Goal: Information Seeking & Learning: Learn about a topic

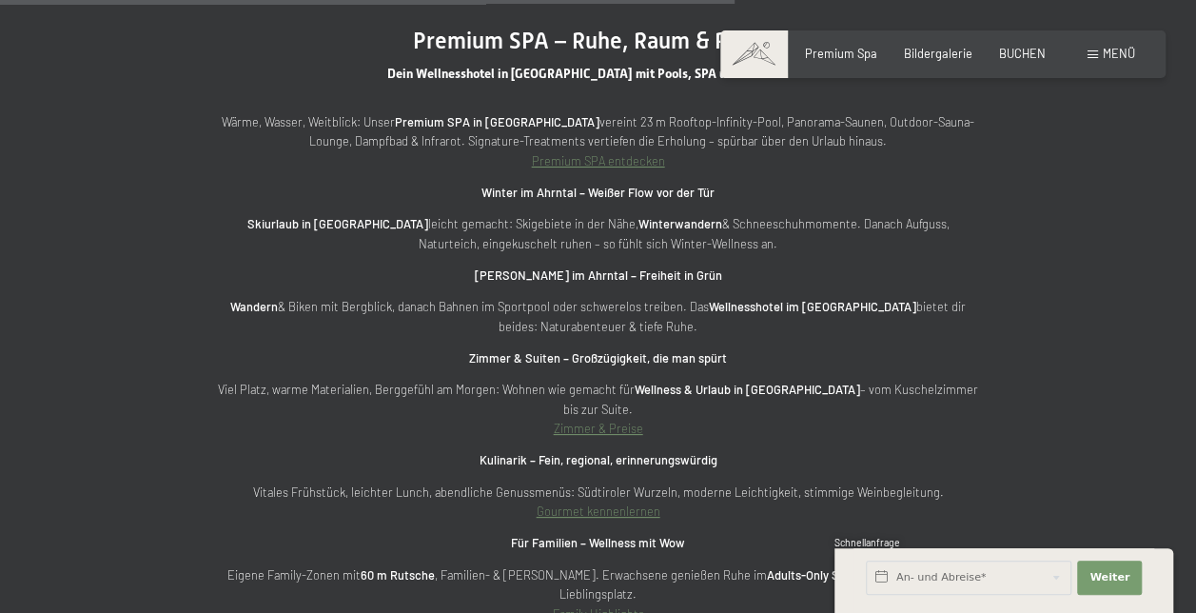
scroll to position [5056, 0]
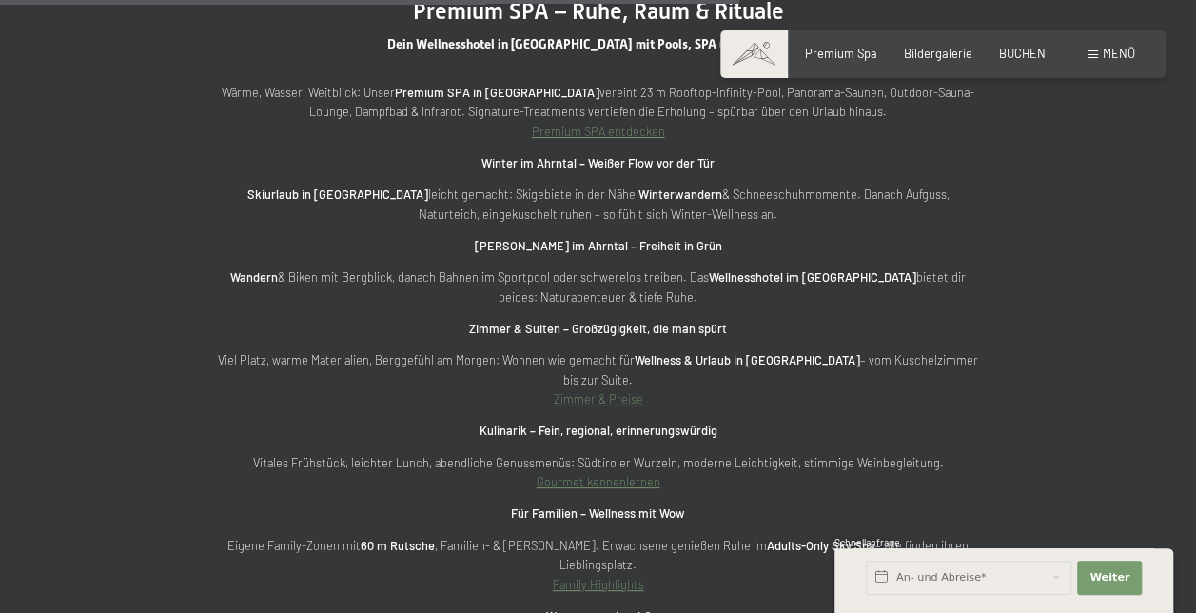
click at [634, 391] on link "Zimmer & Preise" at bounding box center [598, 398] width 89 height 15
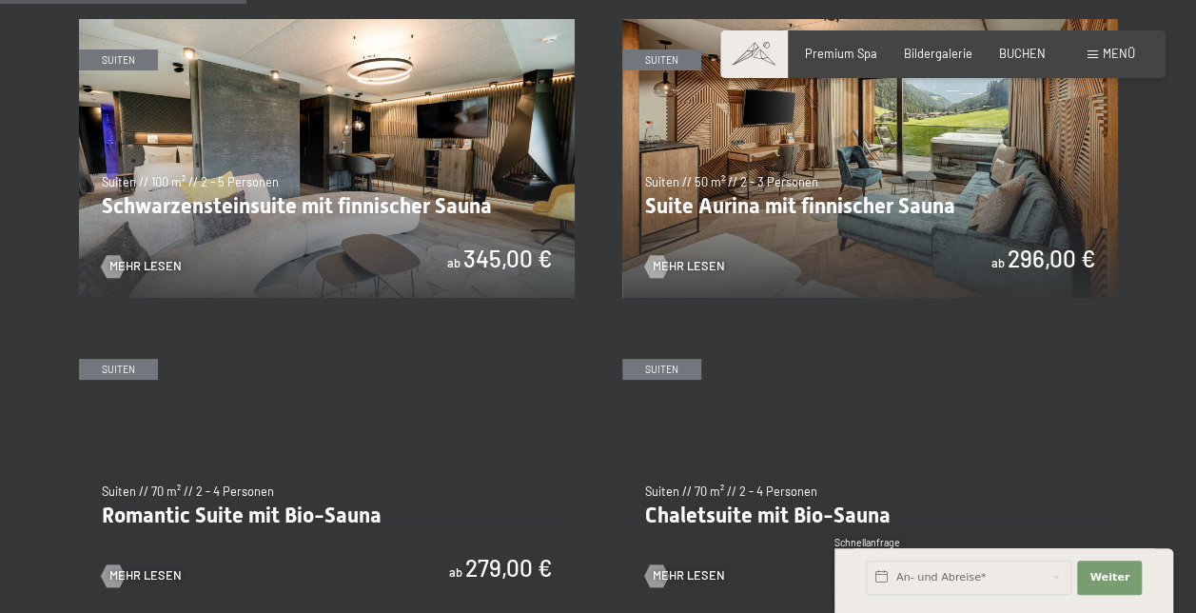
scroll to position [989, 0]
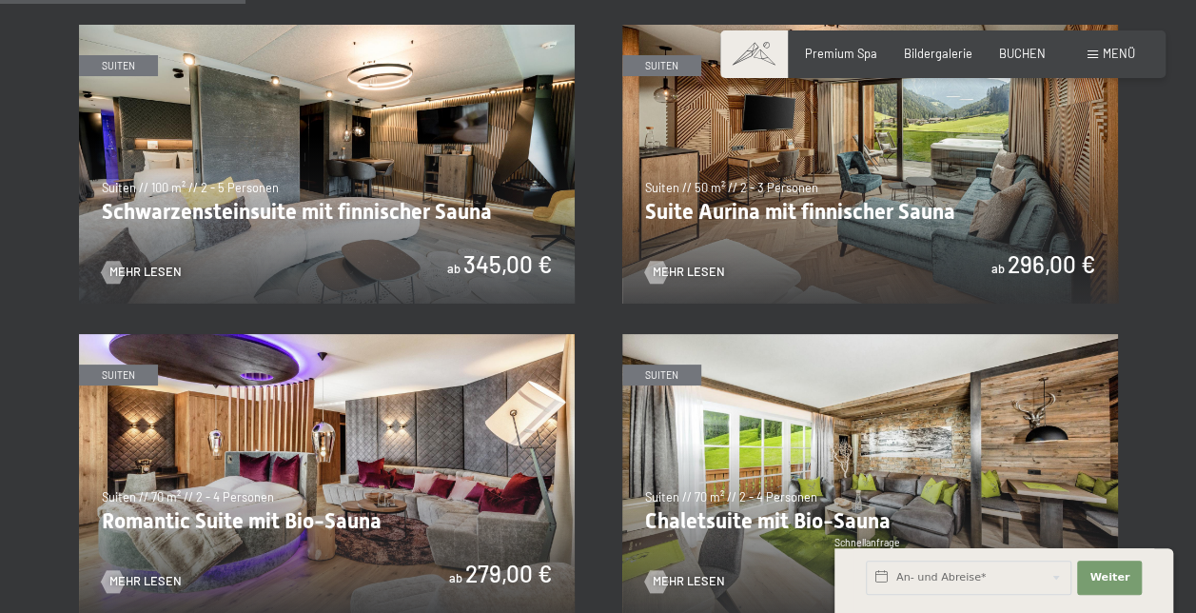
click at [902, 206] on img at bounding box center [870, 164] width 496 height 279
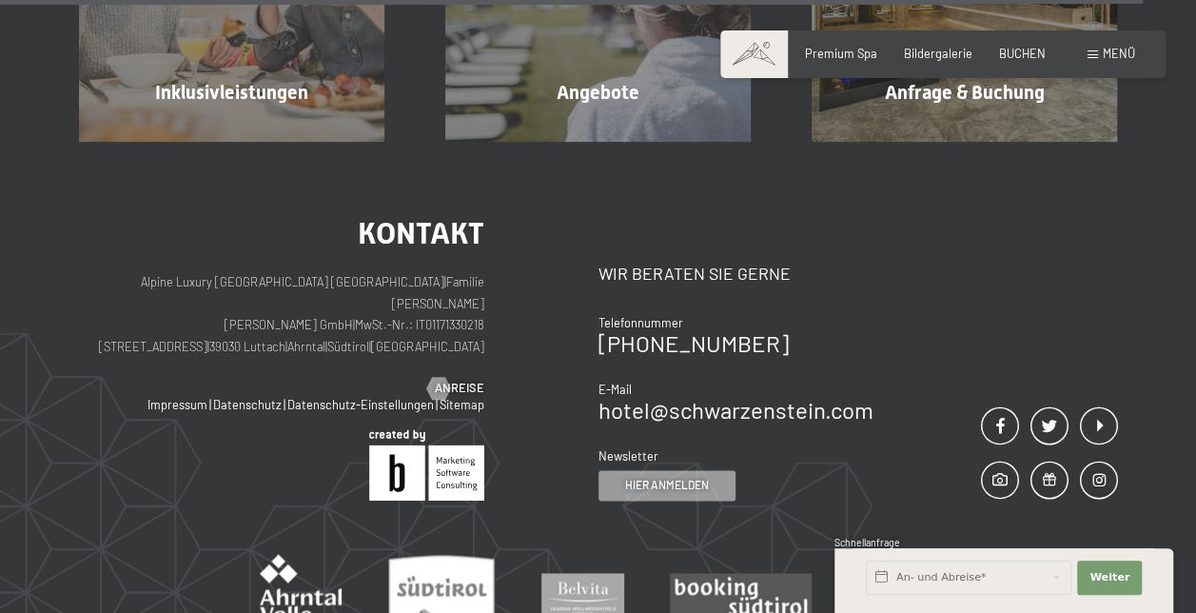
scroll to position [4697, 0]
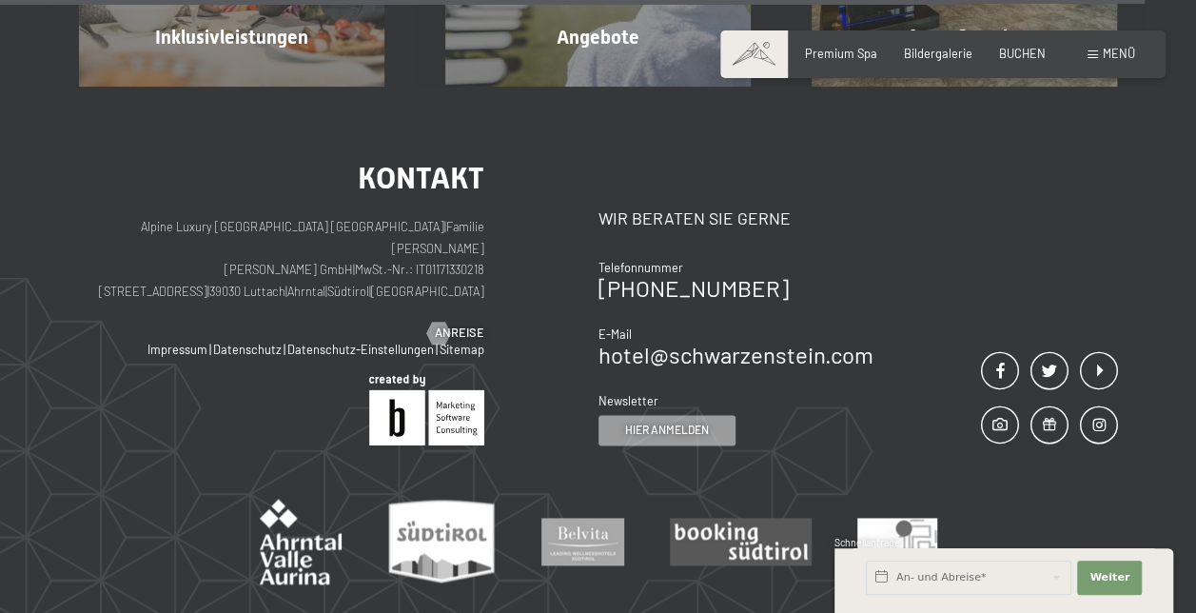
click at [822, 62] on div "Premium Spa Bildergalerie BUCHEN" at bounding box center [912, 54] width 322 height 17
click at [841, 53] on span "Premium Spa" at bounding box center [841, 50] width 72 height 15
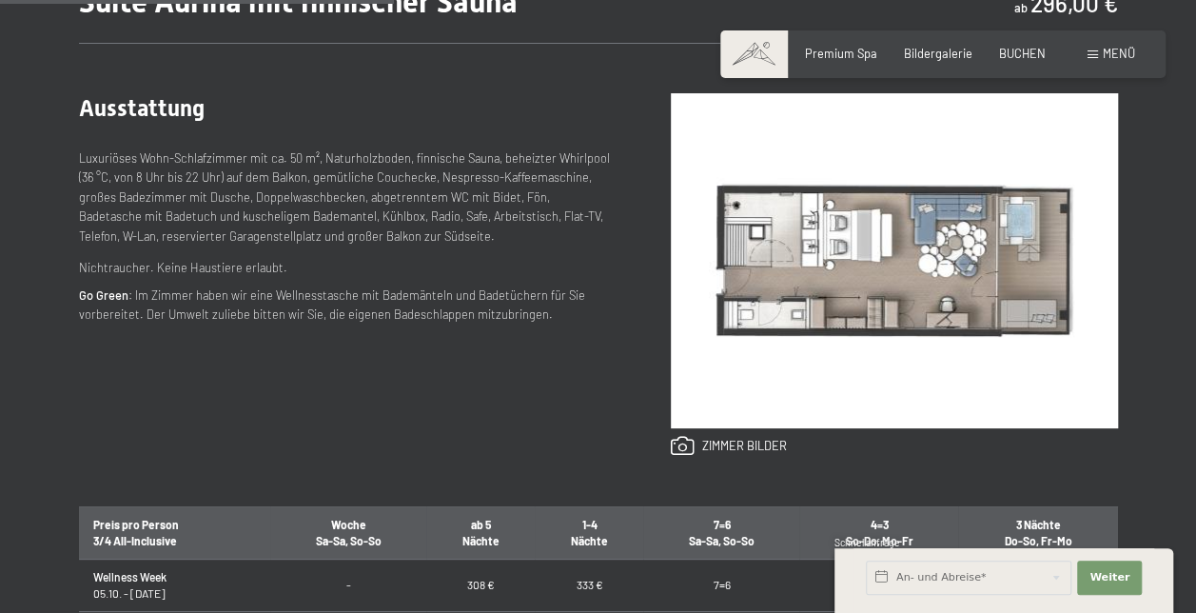
scroll to position [721, 0]
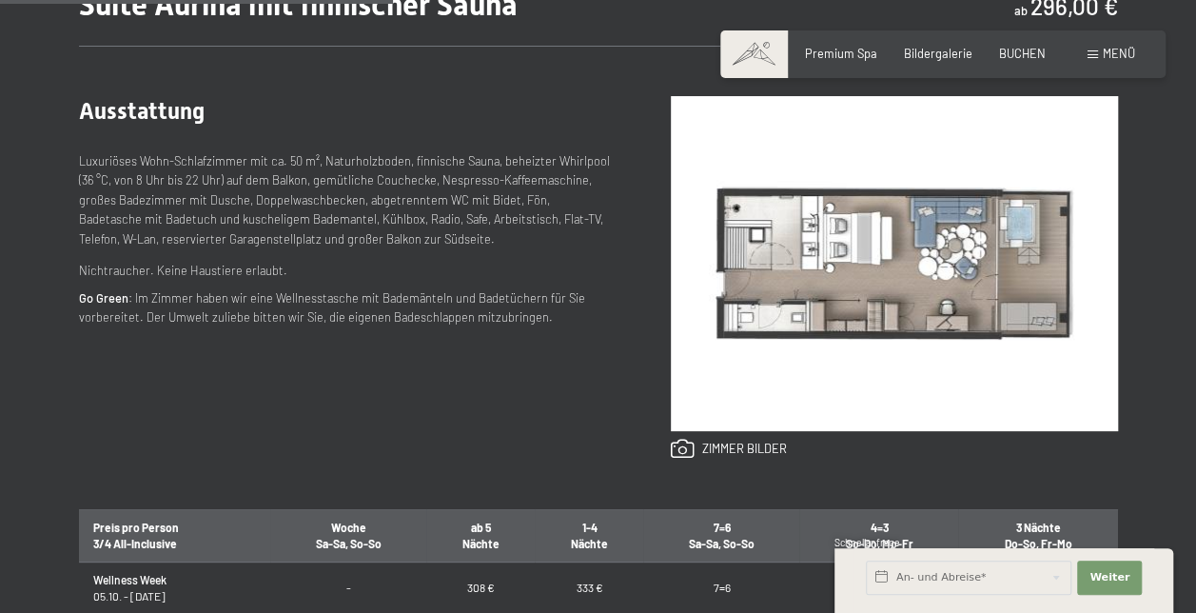
click at [885, 325] on img at bounding box center [894, 263] width 447 height 335
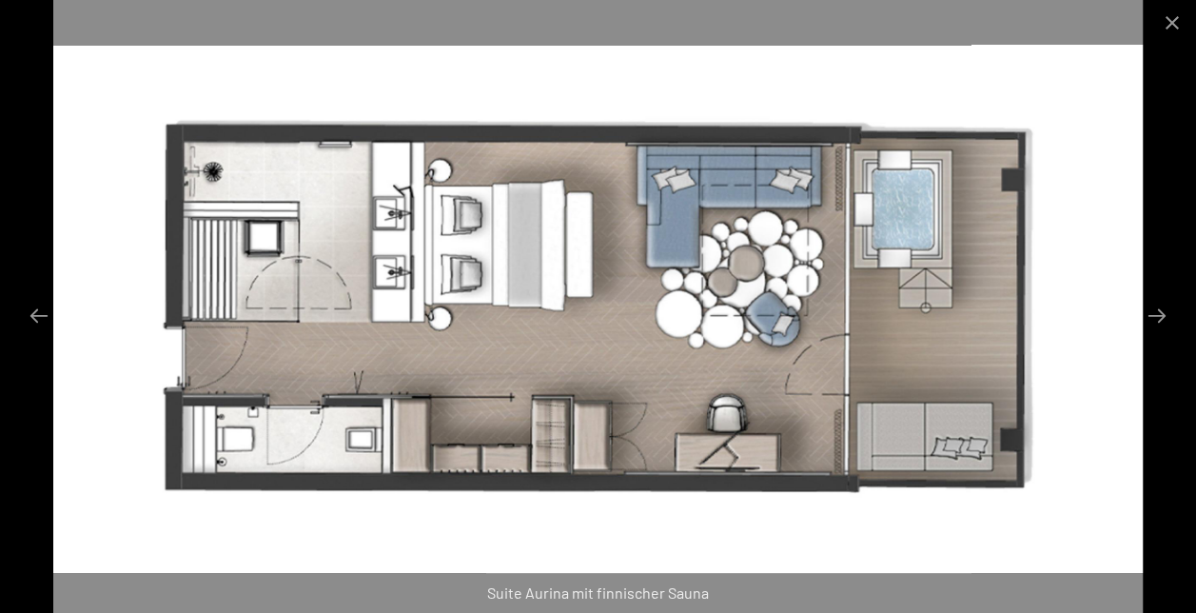
click at [1062, 354] on img at bounding box center [598, 306] width 1090 height 613
click at [1159, 315] on button "Next slide" at bounding box center [1157, 315] width 40 height 37
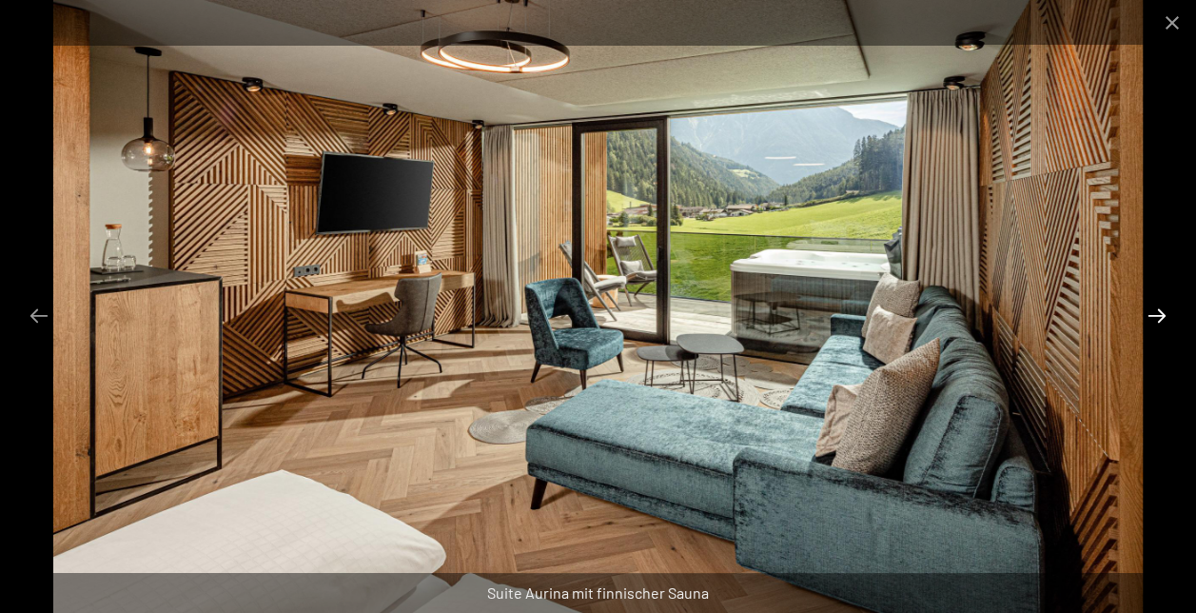
click at [1159, 315] on button "Next slide" at bounding box center [1157, 315] width 40 height 37
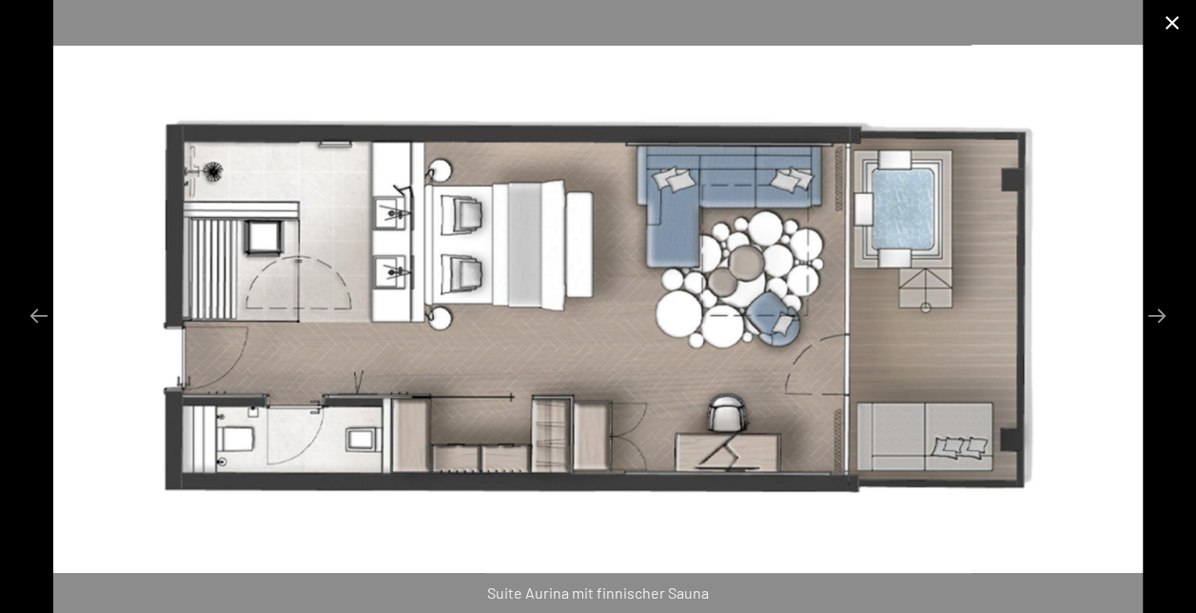
click at [1186, 15] on button "Close gallery" at bounding box center [1173, 22] width 48 height 45
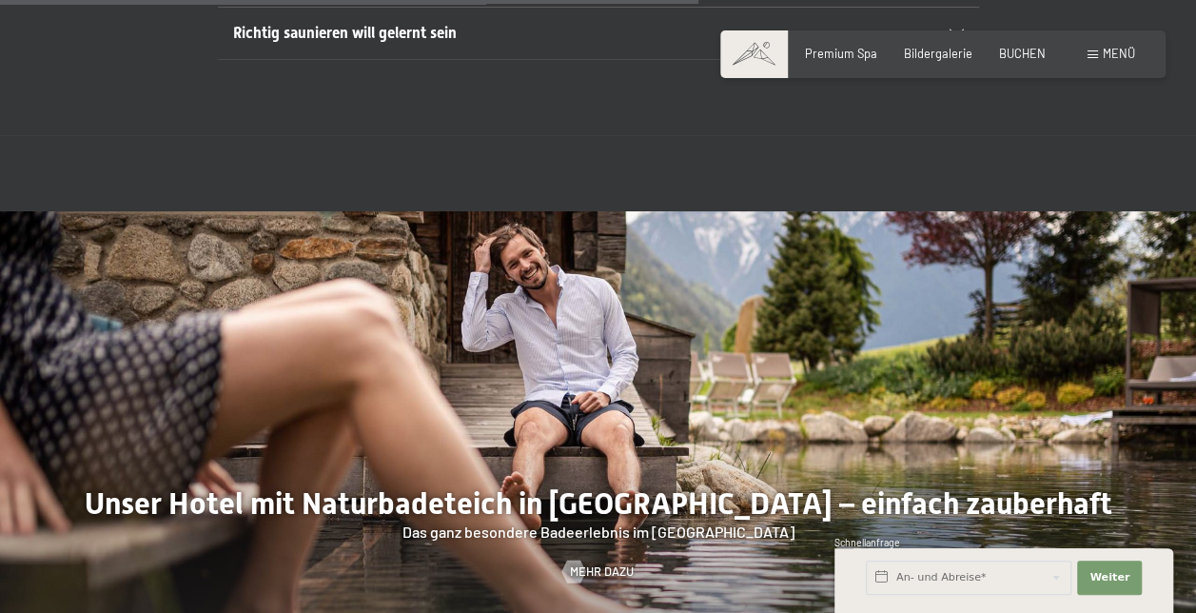
scroll to position [5404, 0]
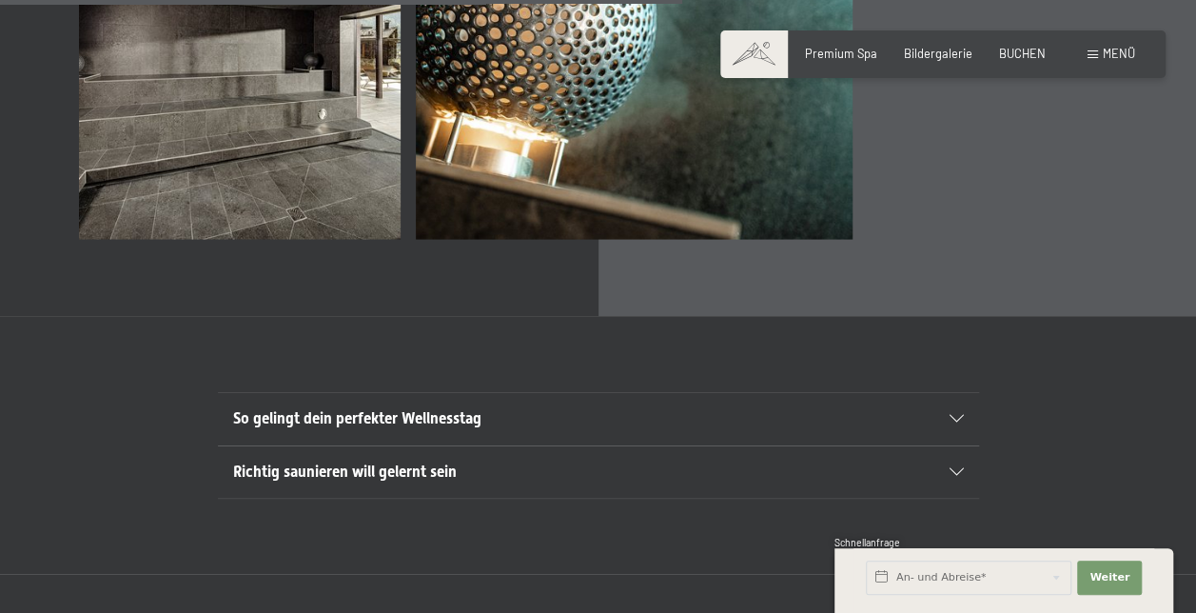
click at [951, 446] on div "Richtig saunieren will gelernt sein" at bounding box center [598, 471] width 731 height 51
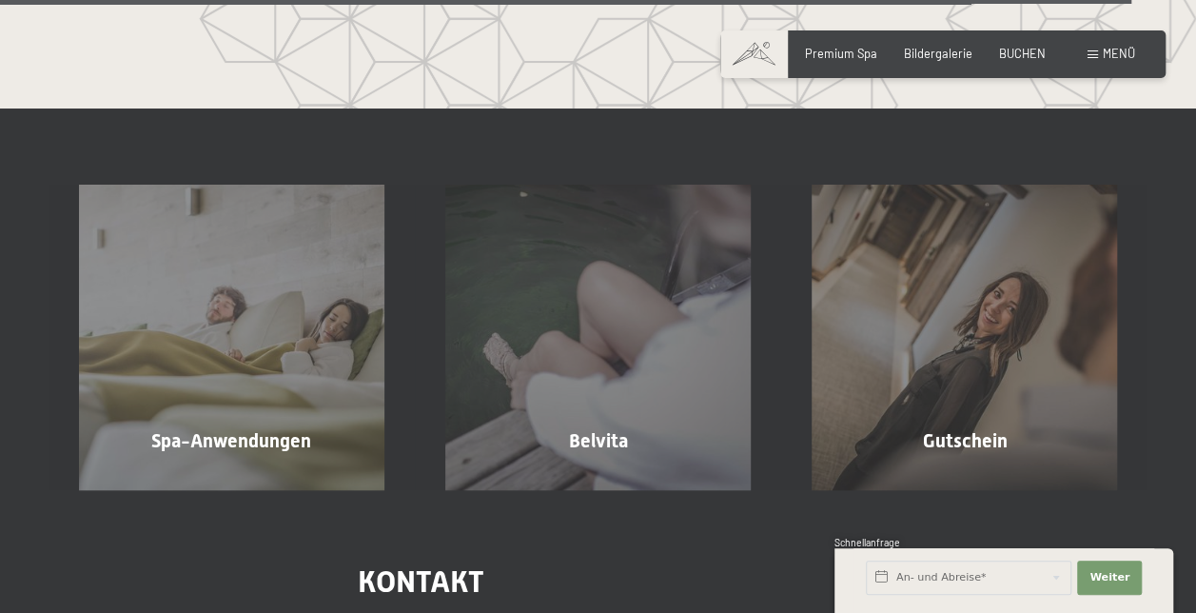
scroll to position [9293, 0]
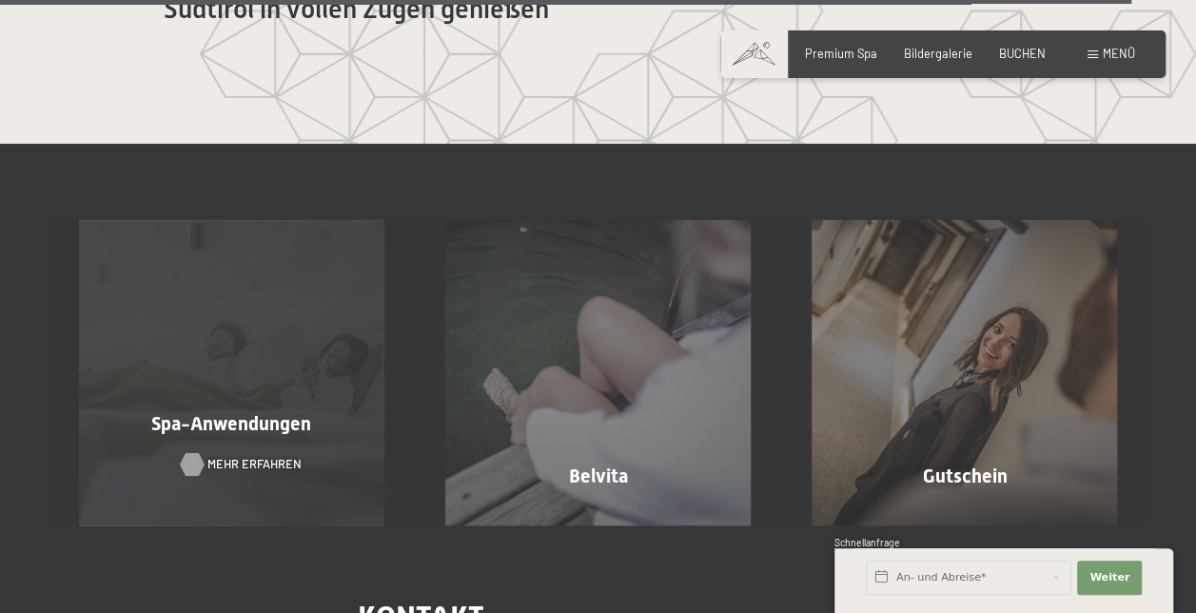
click at [249, 456] on span "Mehr erfahren" at bounding box center [254, 464] width 94 height 17
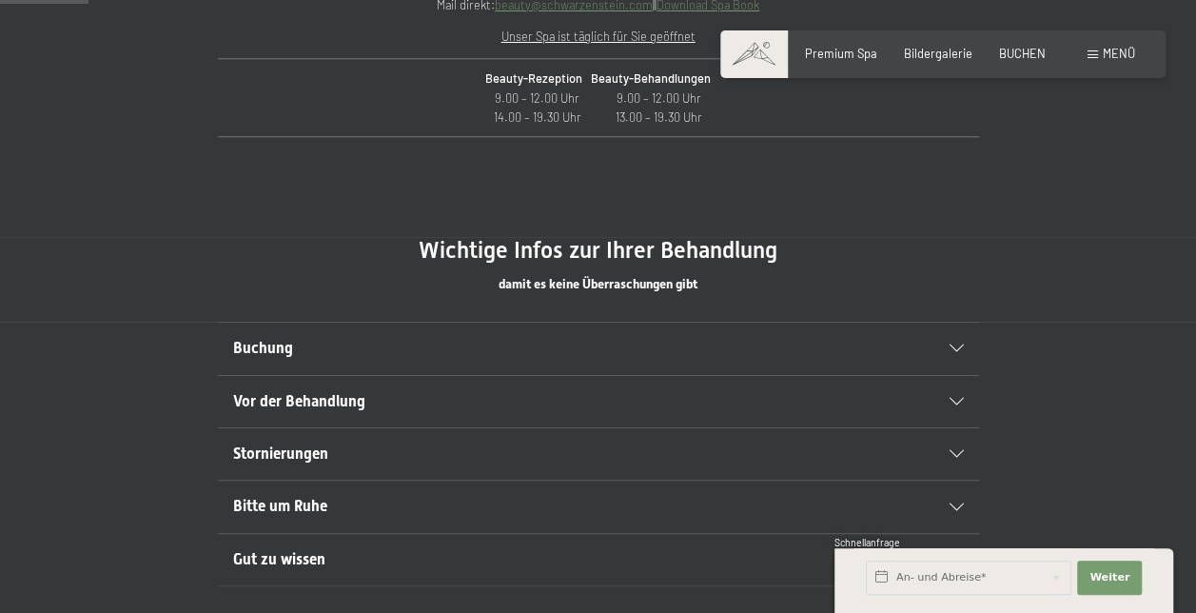
scroll to position [908, 0]
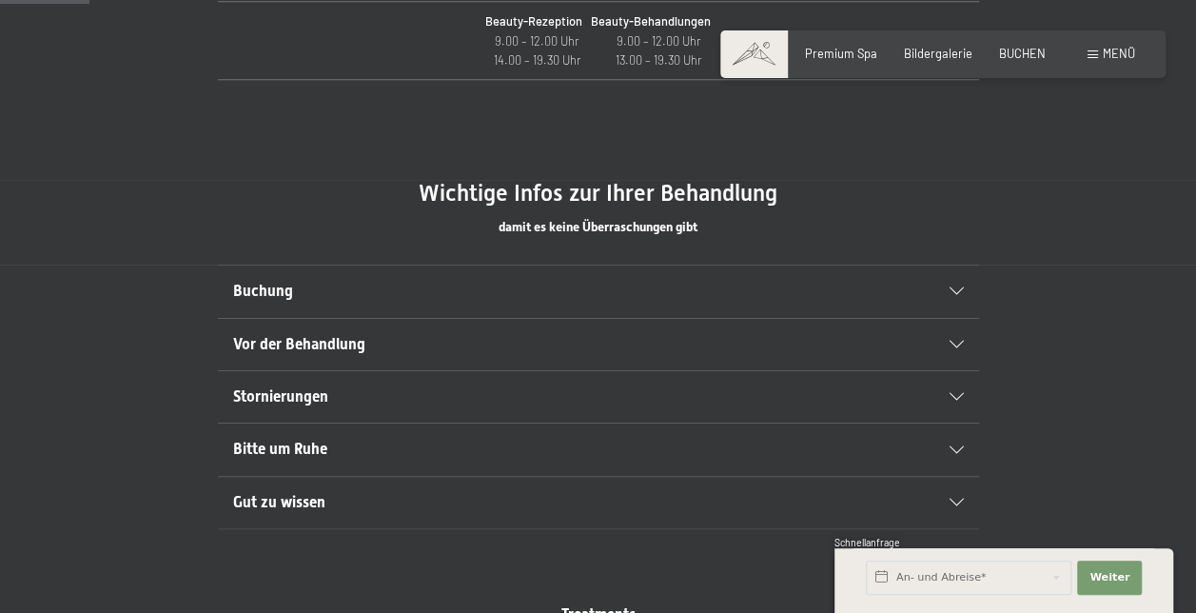
click at [950, 290] on icon at bounding box center [957, 291] width 14 height 8
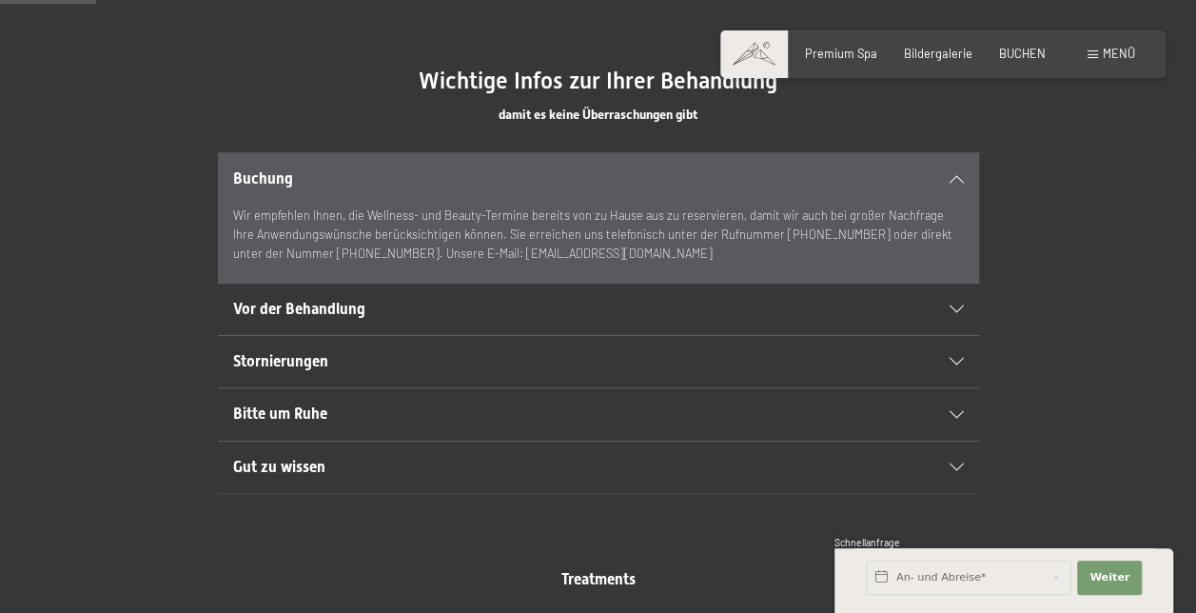
scroll to position [1022, 0]
click at [959, 308] on icon at bounding box center [957, 308] width 14 height 8
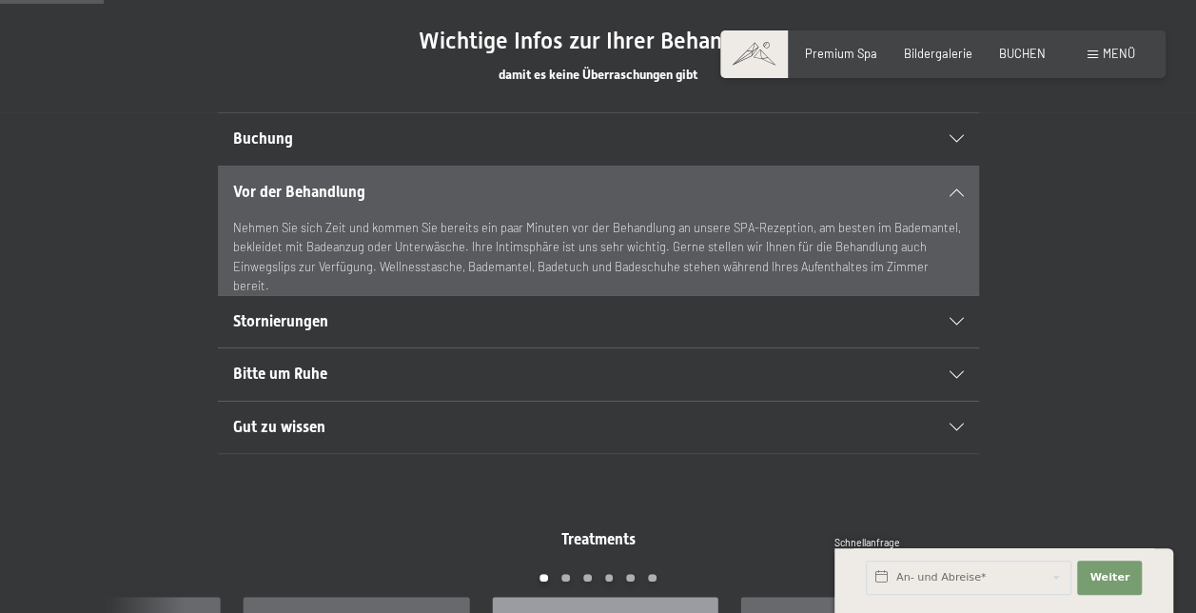
scroll to position [1098, 0]
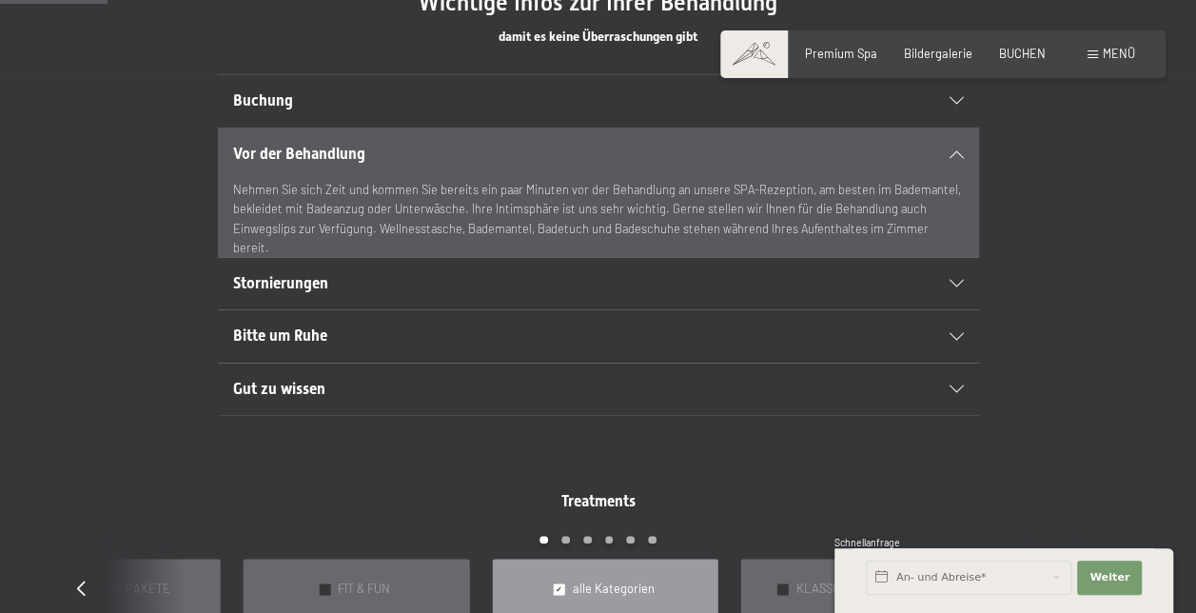
click at [953, 282] on icon at bounding box center [957, 284] width 14 height 8
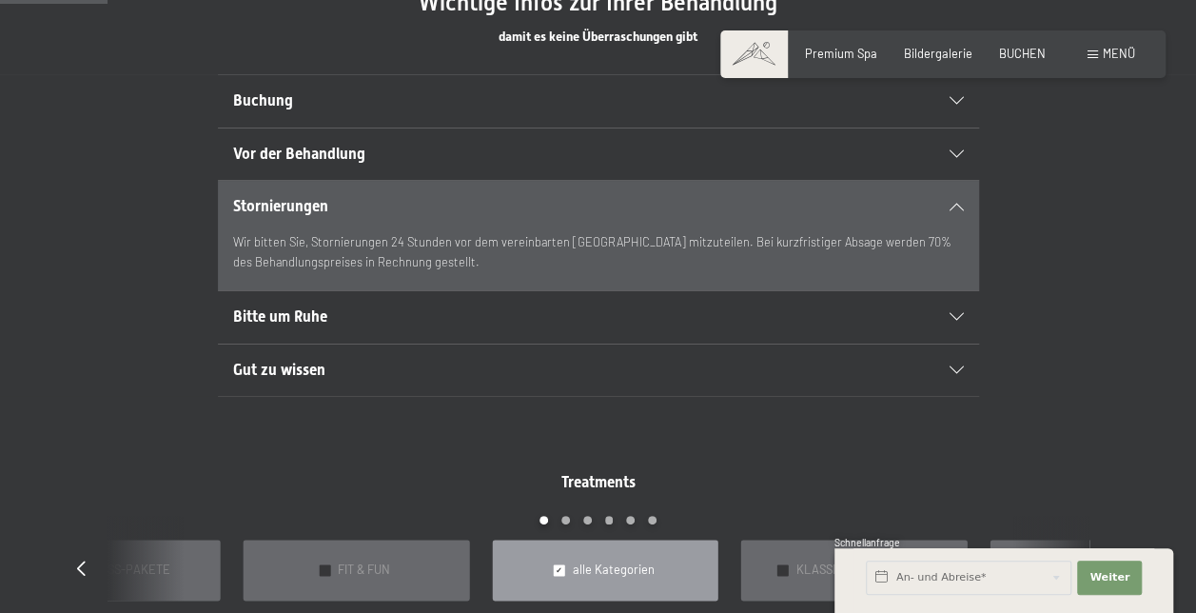
click at [951, 313] on icon at bounding box center [957, 317] width 14 height 8
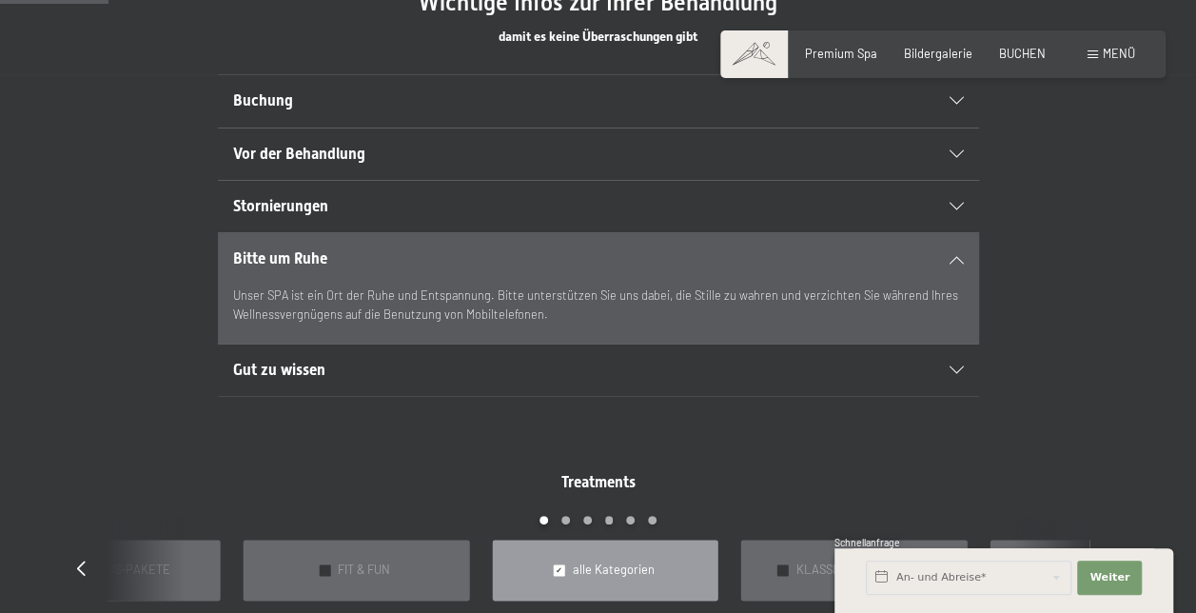
scroll to position [1136, 0]
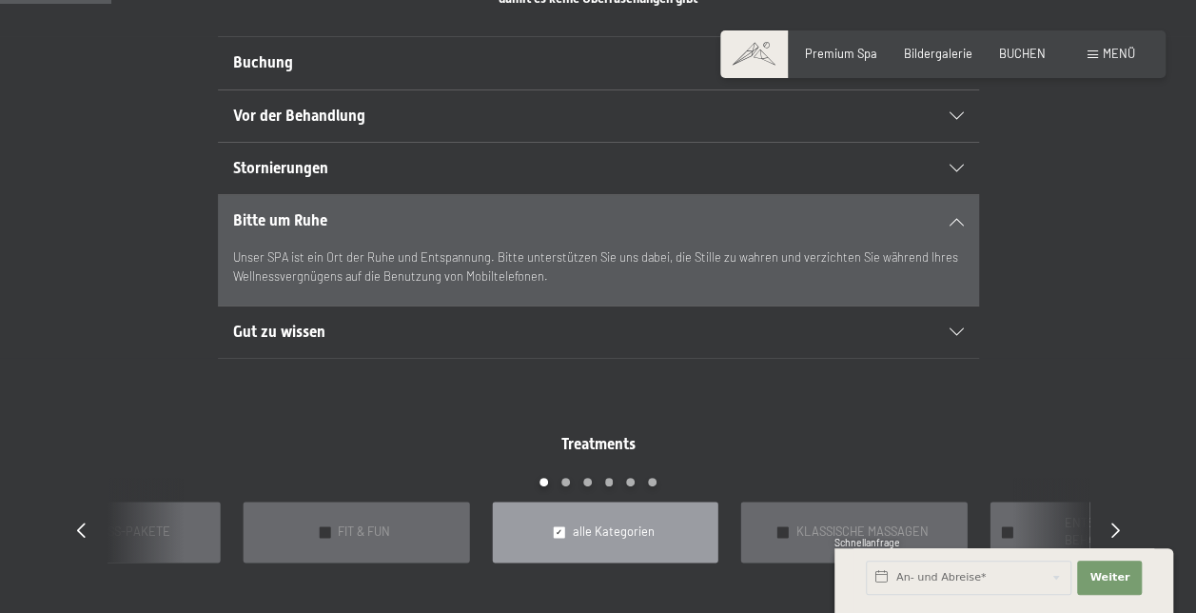
click at [950, 328] on icon at bounding box center [957, 332] width 14 height 8
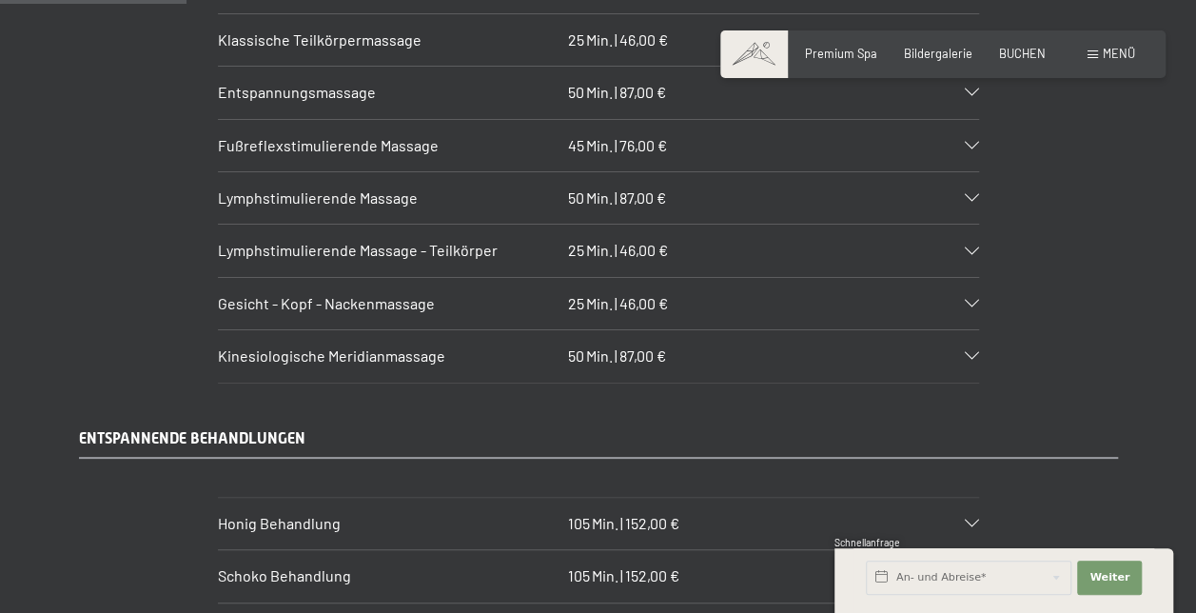
scroll to position [1898, 0]
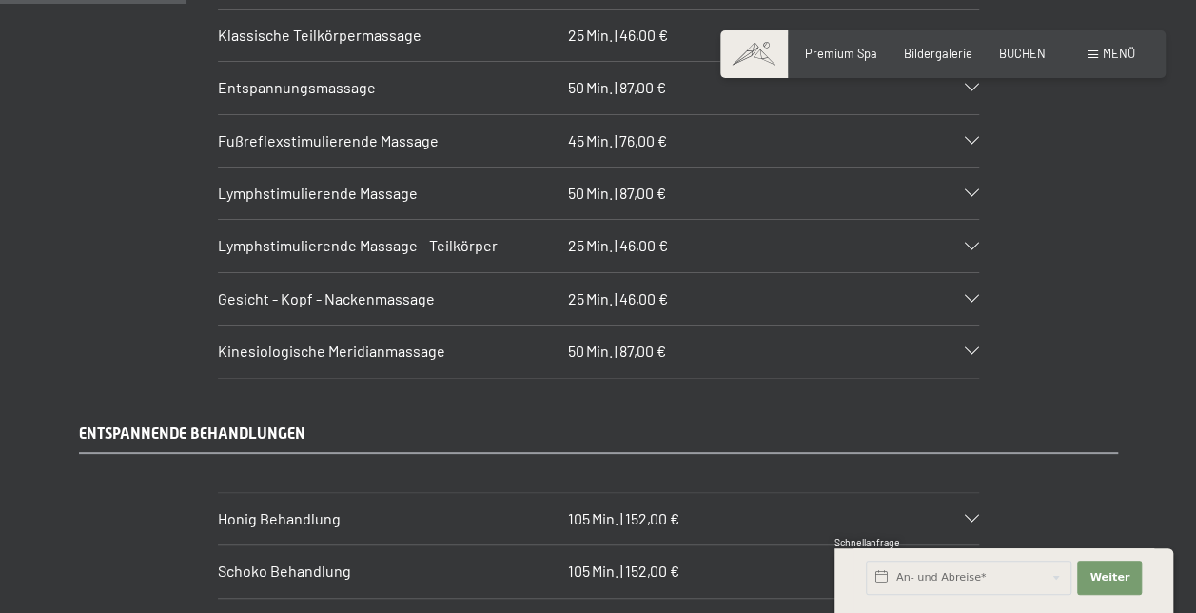
click at [958, 329] on div "Kinesiologische Meridianmassage 50 Min. | 87,00 €" at bounding box center [598, 351] width 761 height 51
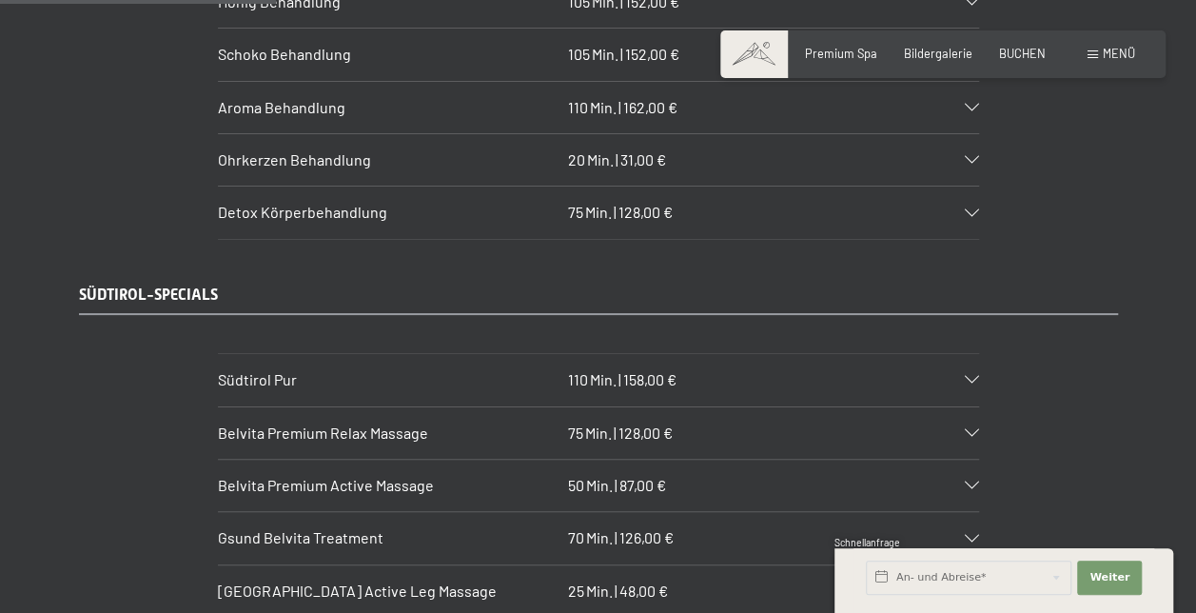
scroll to position [2964, 0]
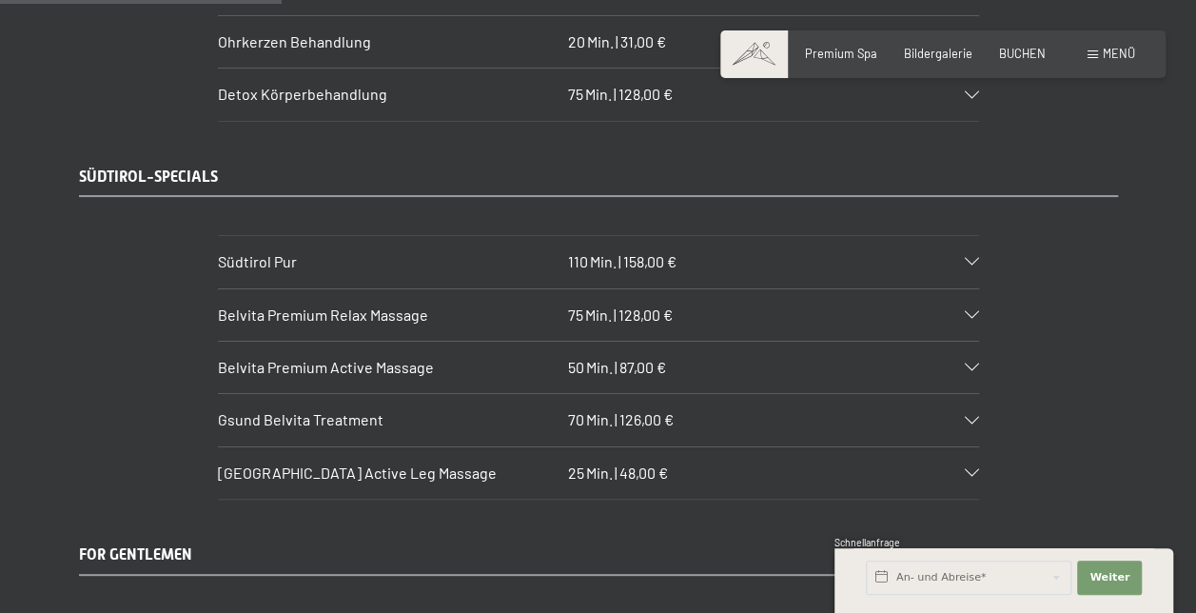
click at [965, 258] on icon at bounding box center [972, 262] width 14 height 8
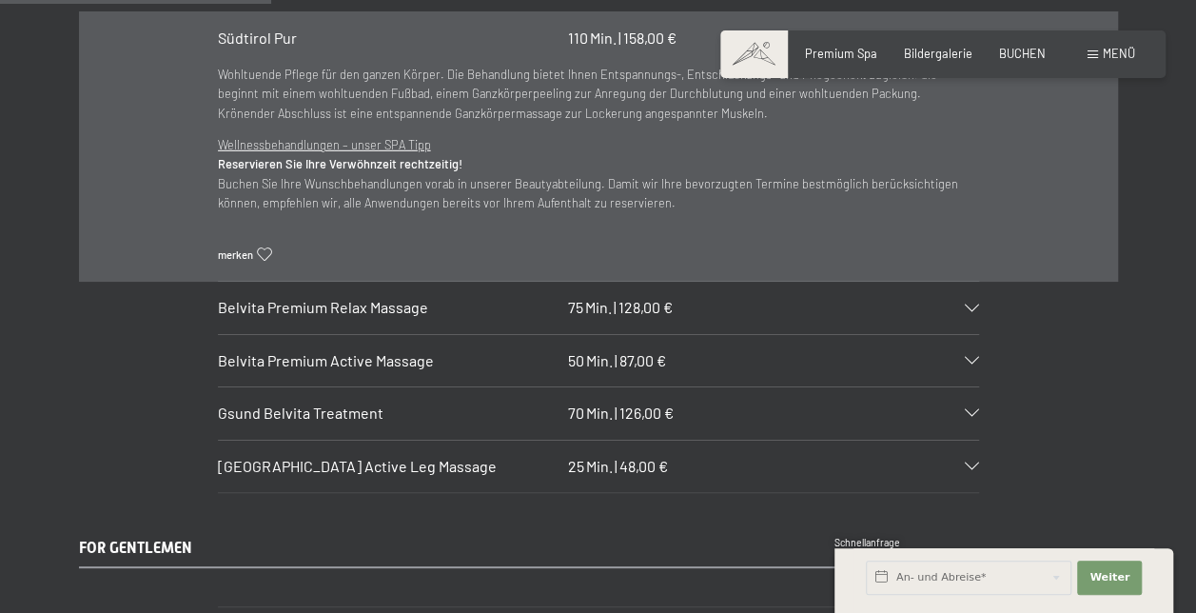
scroll to position [2837, 0]
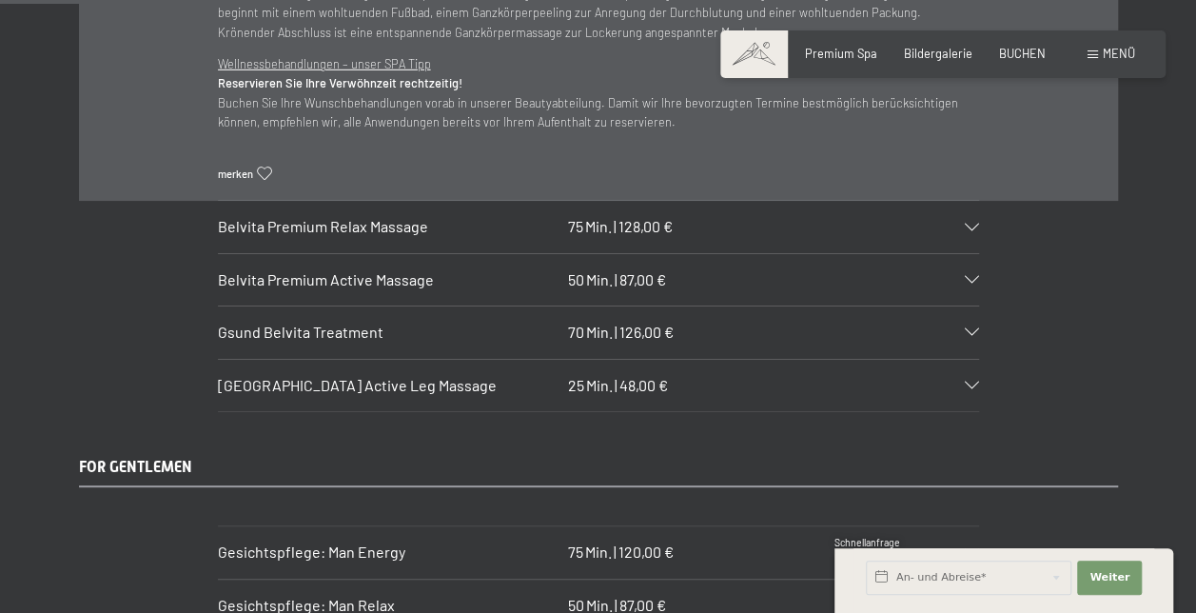
click at [977, 201] on div "Belvita Premium Relax Massage 75 Min. | 128,00 €" at bounding box center [598, 226] width 761 height 51
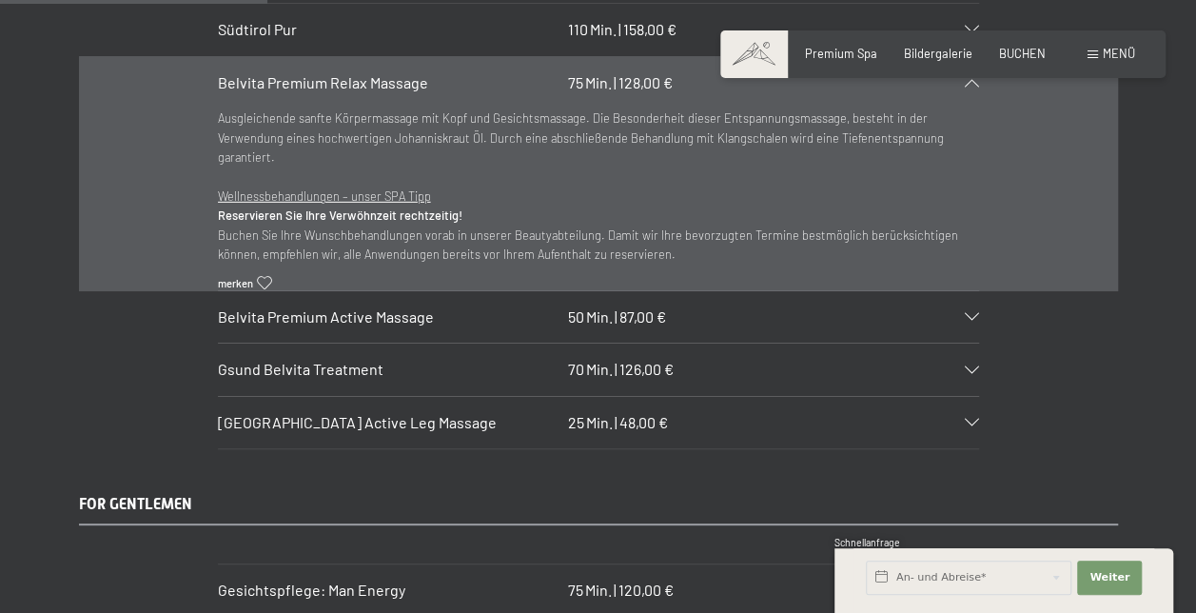
scroll to position [2761, 0]
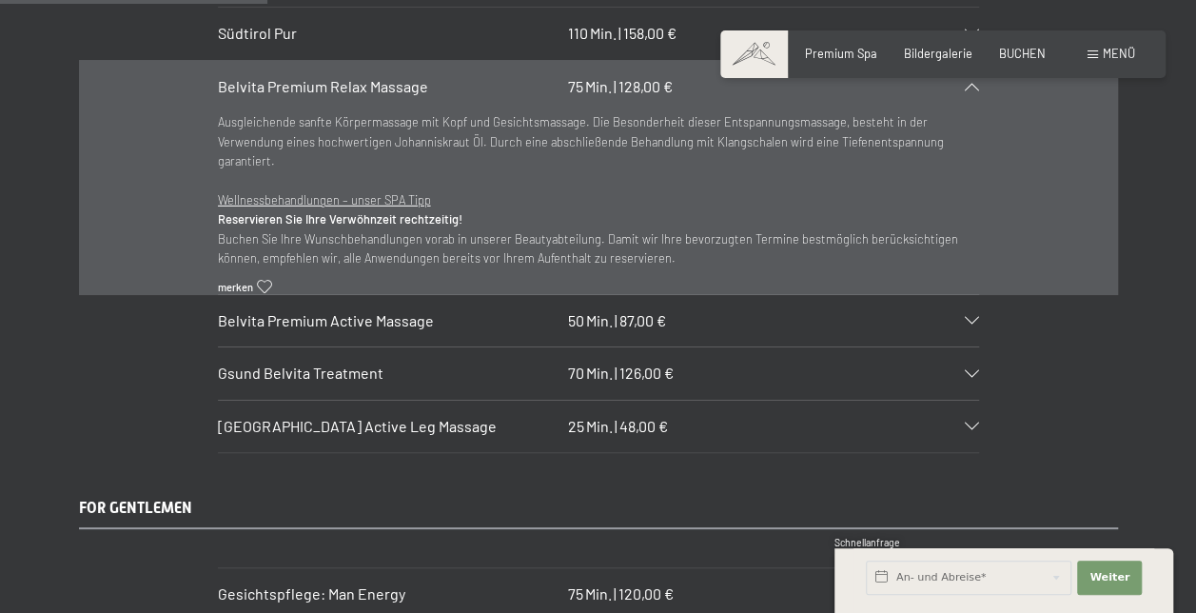
click at [966, 302] on div "Belvita Premium Active Massage 50 Min. | 87,00 €" at bounding box center [598, 320] width 761 height 51
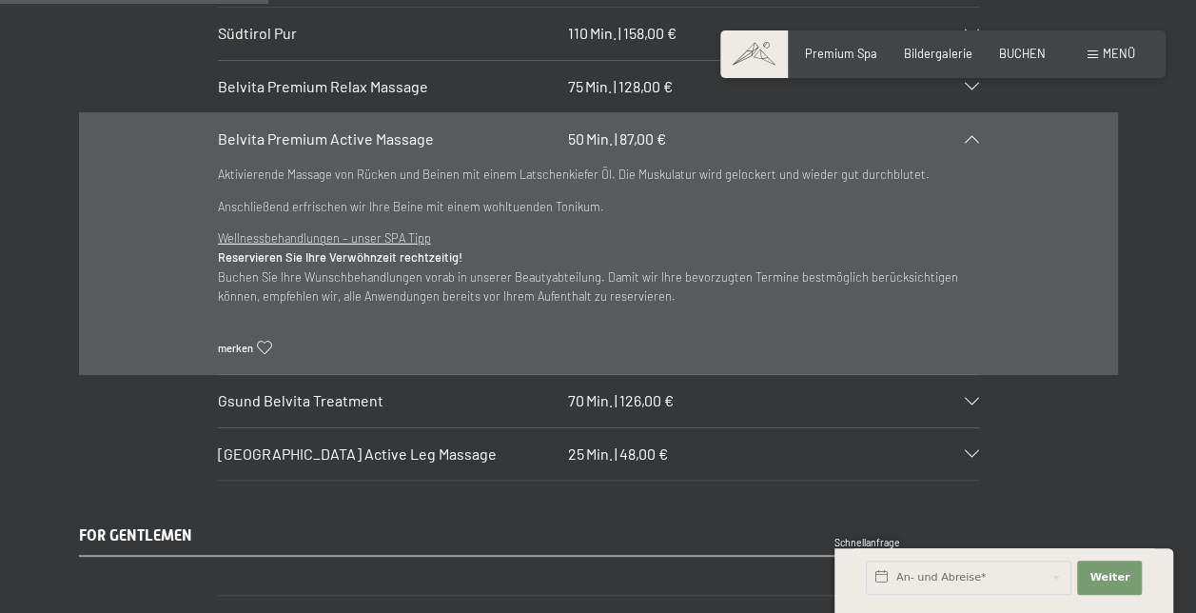
scroll to position [2799, 0]
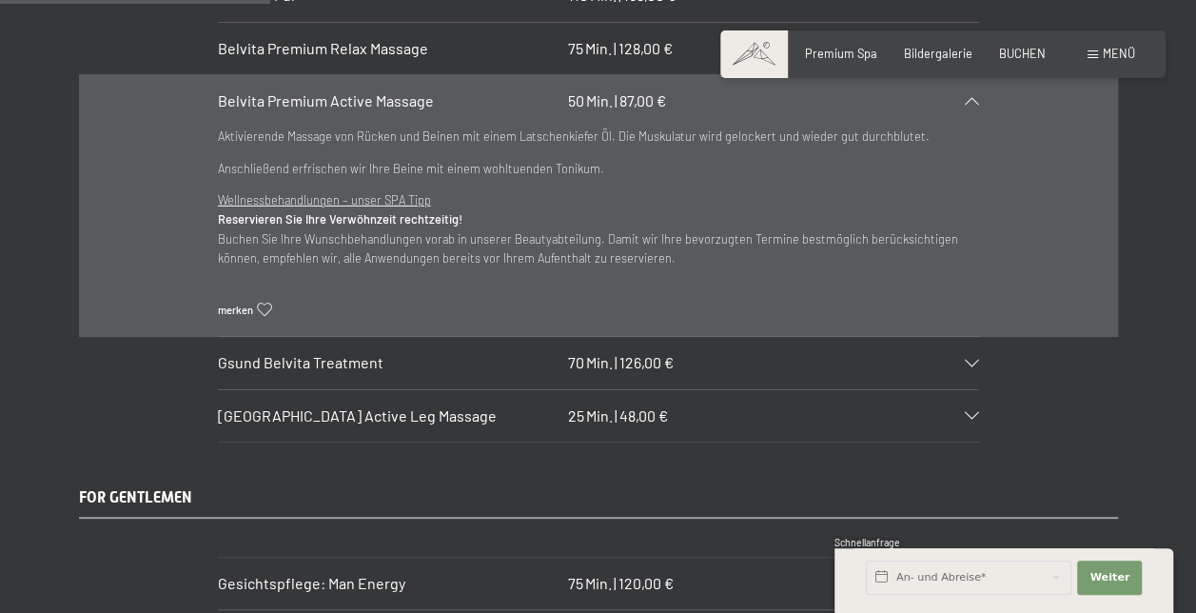
click at [974, 360] on icon at bounding box center [972, 364] width 14 height 8
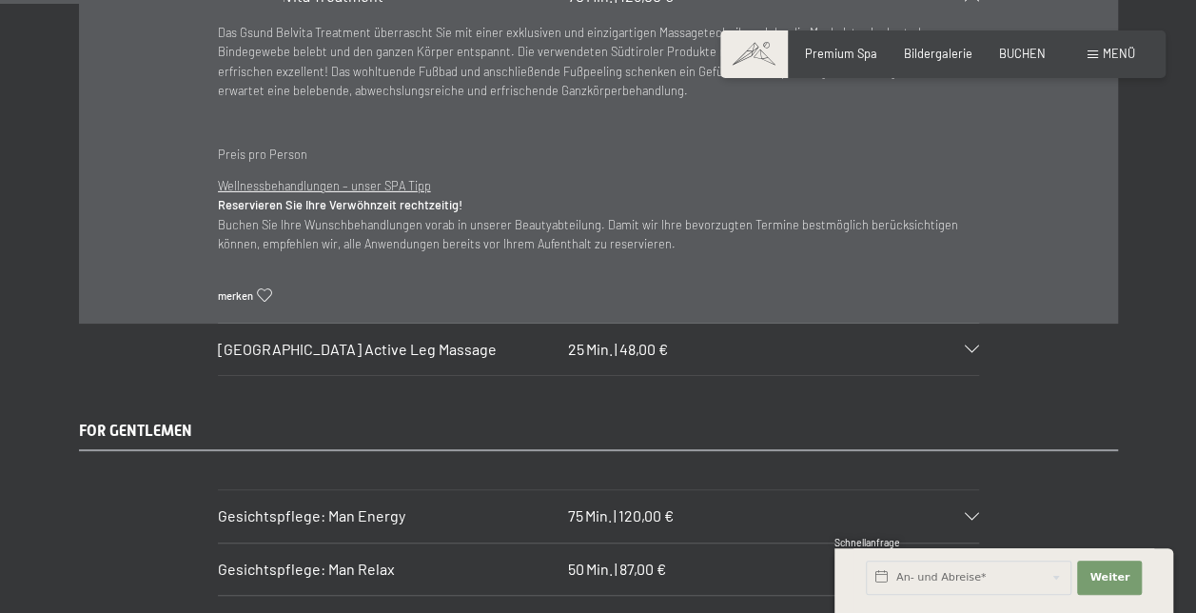
scroll to position [2990, 0]
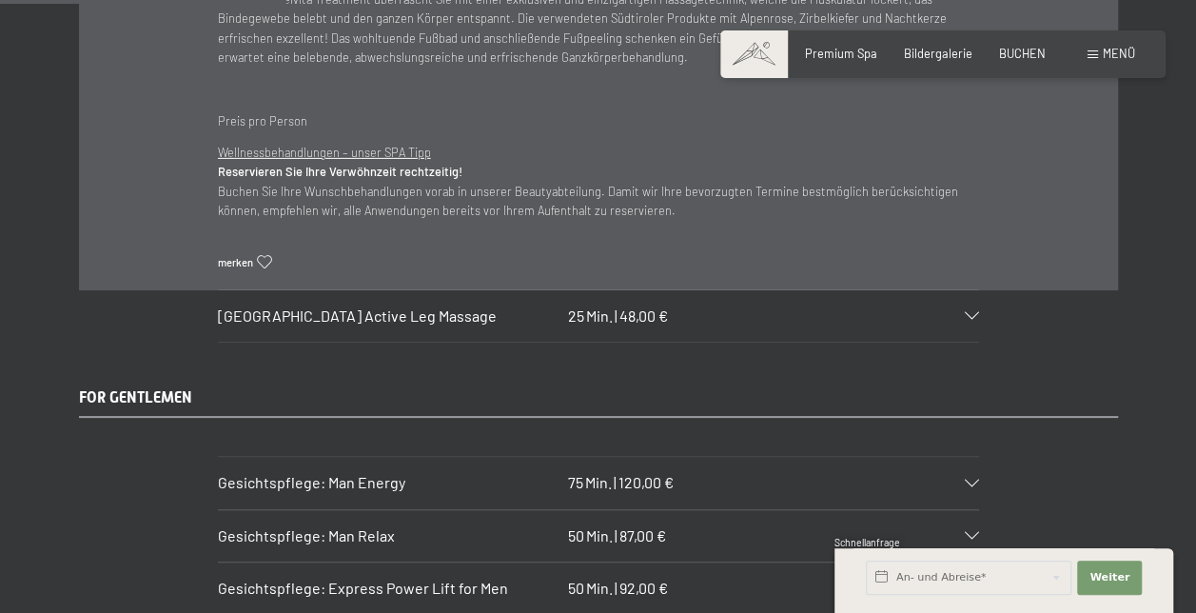
click at [970, 290] on div "Belvita Mountain Active Leg Massage 25 Min. | 48,00 €" at bounding box center [598, 315] width 761 height 51
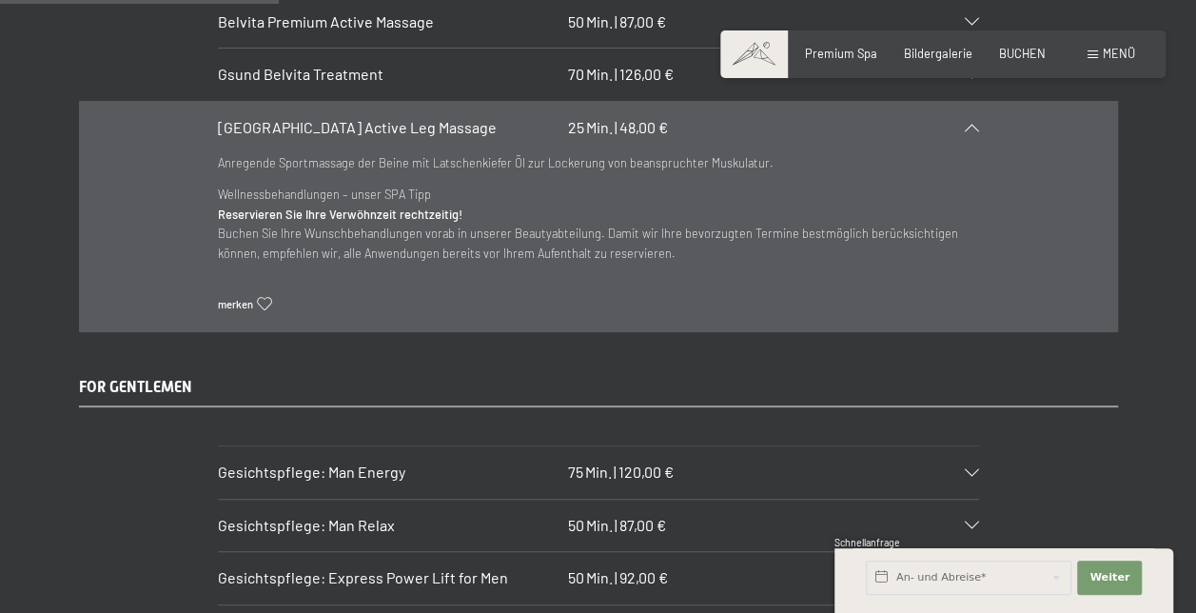
scroll to position [2875, 0]
